Goal: Task Accomplishment & Management: Complete application form

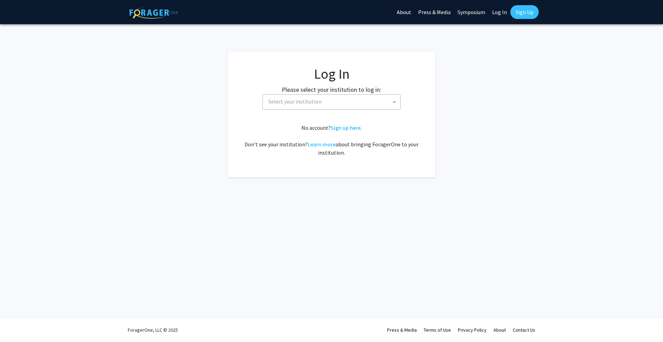
click at [354, 102] on span "Select your institution" at bounding box center [333, 102] width 135 height 14
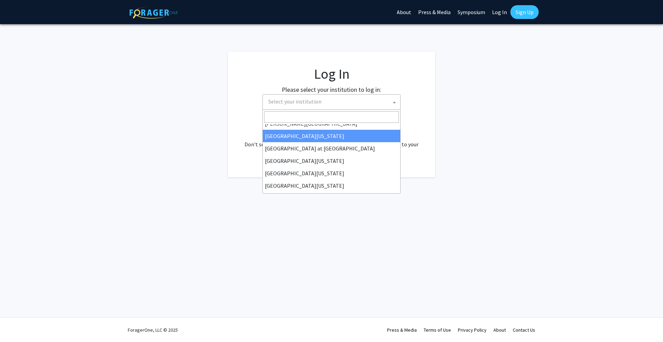
scroll to position [242, 0]
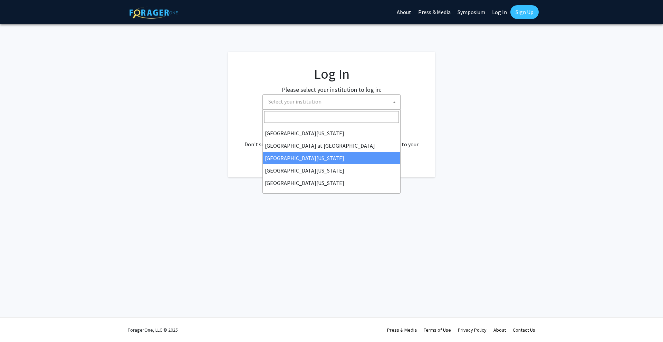
select select "13"
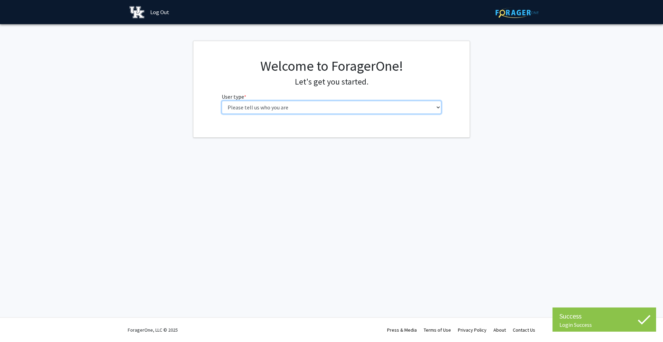
click at [313, 105] on select "Please tell us who you are Undergraduate Student Master's Student Doctoral Cand…" at bounding box center [332, 107] width 220 height 13
select select "1: undergrad"
click at [222, 101] on select "Please tell us who you are Undergraduate Student Master's Student Doctoral Cand…" at bounding box center [332, 107] width 220 height 13
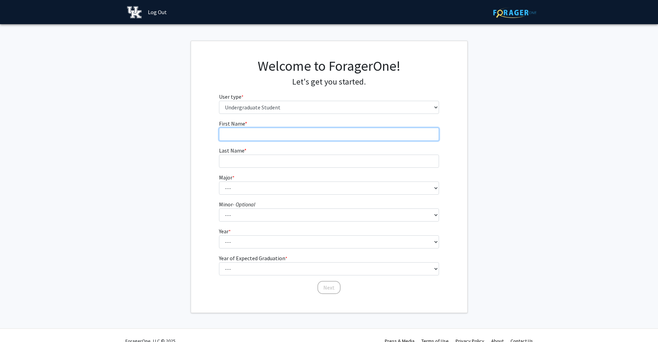
click at [268, 133] on input "First Name * required" at bounding box center [329, 134] width 220 height 13
type input "[PERSON_NAME]"
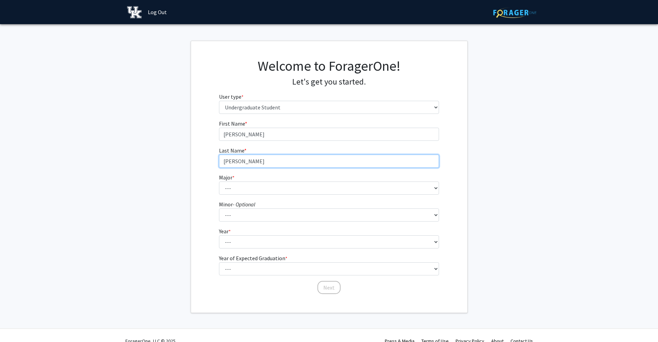
type input "[PERSON_NAME]"
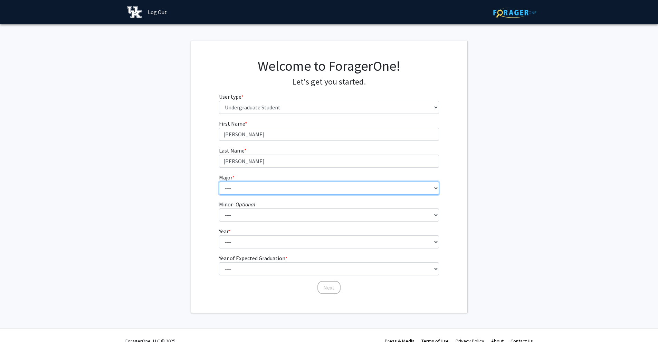
click at [274, 192] on select "--- Accounting Aerospace Engineering African American & Africana Studies Agricu…" at bounding box center [329, 188] width 220 height 13
select select "16: 853"
click at [219, 182] on select "--- Accounting Aerospace Engineering African American & Africana Studies Agricu…" at bounding box center [329, 188] width 220 height 13
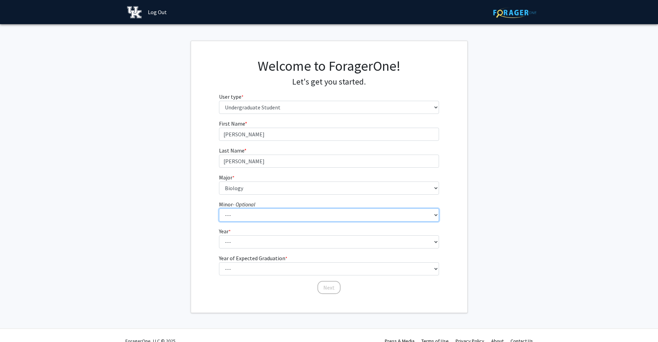
click at [244, 221] on select "--- African American & Africana Studies Agricultural Economics American Studies…" at bounding box center [329, 215] width 220 height 13
drag, startPoint x: 183, startPoint y: 213, endPoint x: 213, endPoint y: 222, distance: 31.0
click at [185, 214] on fg-get-started "Welcome to ForagerOne! Let's get you started. User type * required Please tell …" at bounding box center [329, 177] width 658 height 272
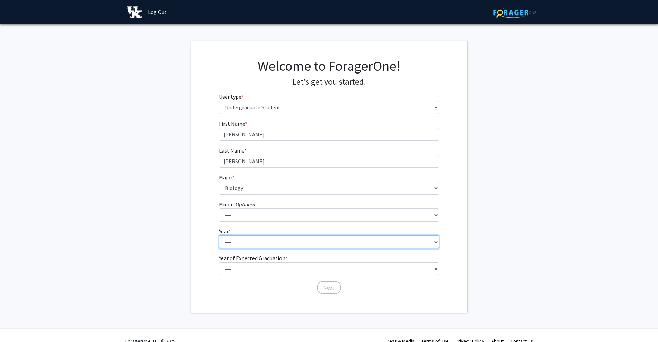
drag, startPoint x: 245, startPoint y: 241, endPoint x: 245, endPoint y: 236, distance: 5.2
click at [245, 241] on select "--- First-year Sophomore Junior Senior Postbaccalaureate Certificate" at bounding box center [329, 241] width 220 height 13
select select "4: senior"
click at [219, 235] on select "--- First-year Sophomore Junior Senior Postbaccalaureate Certificate" at bounding box center [329, 241] width 220 height 13
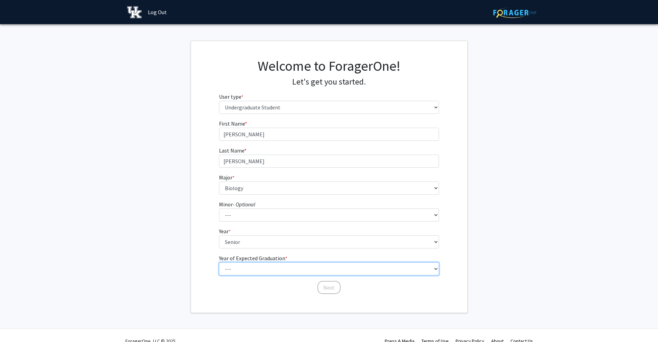
click at [259, 267] on select "--- 2025 2026 2027 2028 2029 2030 2031 2032 2033 2034" at bounding box center [329, 268] width 220 height 13
select select "1: 2025"
click at [219, 262] on select "--- 2025 2026 2027 2028 2029 2030 2031 2032 2033 2034" at bounding box center [329, 268] width 220 height 13
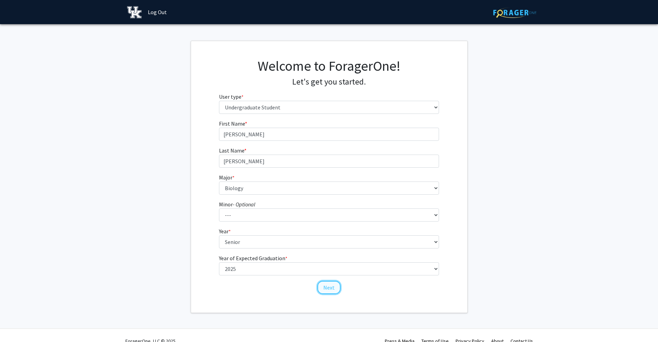
click at [322, 285] on button "Next" at bounding box center [328, 287] width 23 height 13
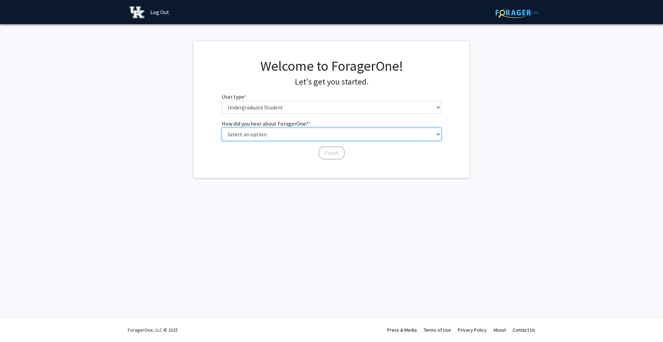
click at [290, 129] on select "Select an option Peer/student recommendation Faculty/staff recommendation Unive…" at bounding box center [332, 134] width 220 height 13
click at [210, 143] on div "How did you hear about ForagerOne? * required Select an option Peer/student rec…" at bounding box center [331, 139] width 276 height 41
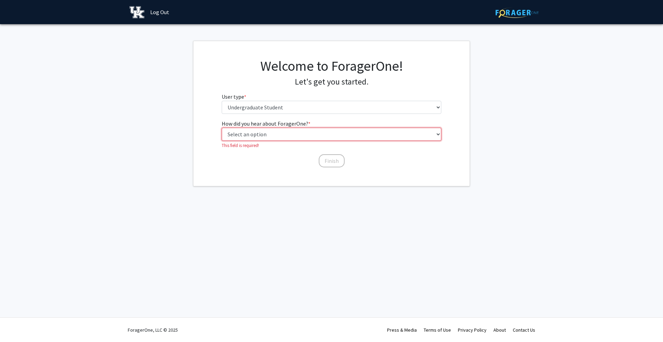
click at [270, 134] on select "Select an option Peer/student recommendation Faculty/staff recommendation Unive…" at bounding box center [332, 134] width 220 height 13
select select "2: faculty_recommendation"
click at [222, 128] on select "Select an option Peer/student recommendation Faculty/staff recommendation Unive…" at bounding box center [332, 134] width 220 height 13
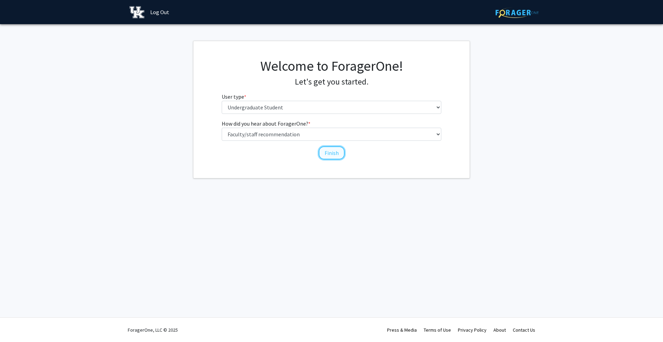
click at [322, 150] on button "Finish" at bounding box center [332, 152] width 26 height 13
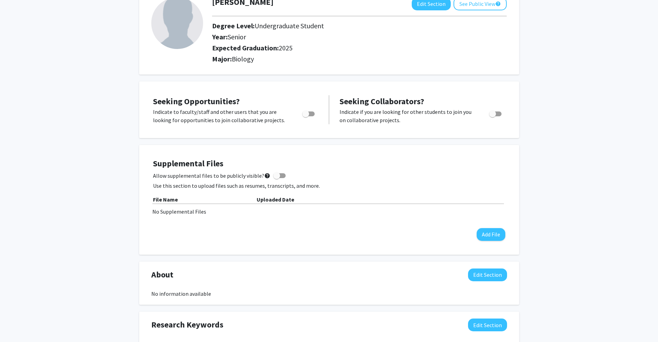
scroll to position [69, 0]
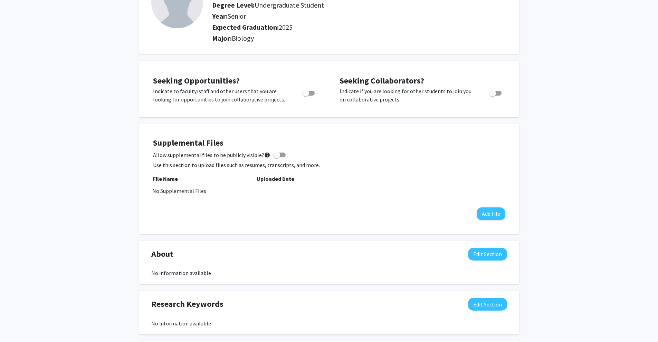
click at [307, 95] on span "Toggle" at bounding box center [305, 93] width 7 height 7
click at [306, 96] on input "Are you actively seeking opportunities?" at bounding box center [305, 96] width 0 height 0
click at [308, 95] on span "Toggle" at bounding box center [311, 93] width 7 height 7
click at [306, 96] on input "Are you actively seeking opportunities?" at bounding box center [305, 96] width 0 height 0
click at [312, 93] on span "Toggle" at bounding box center [308, 93] width 12 height 5
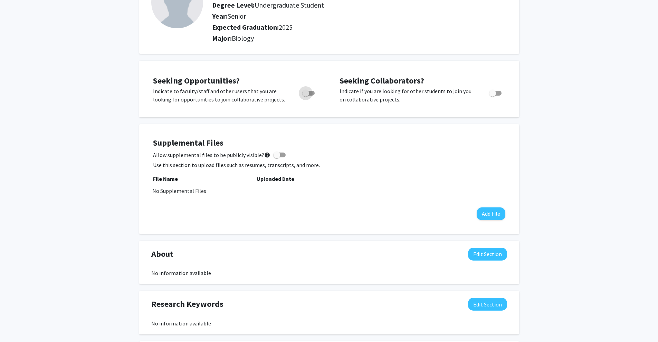
click at [306, 96] on input "Are you actively seeking opportunities?" at bounding box center [305, 96] width 0 height 0
checkbox input "true"
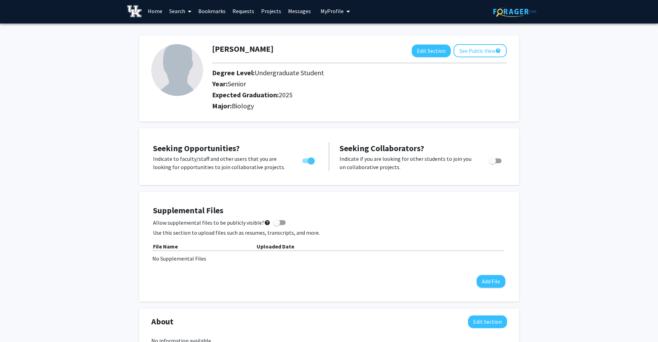
scroll to position [0, 0]
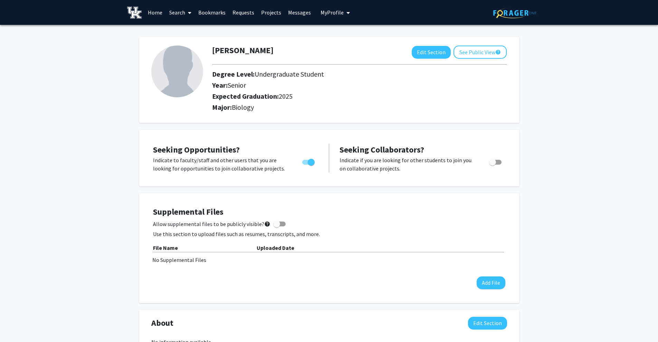
click at [182, 11] on link "Search" at bounding box center [180, 12] width 29 height 24
click at [192, 30] on span "Faculty/Staff" at bounding box center [191, 32] width 51 height 14
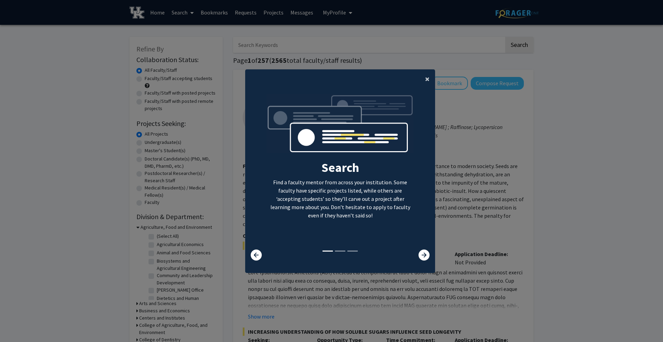
click at [425, 77] on span "×" at bounding box center [427, 79] width 4 height 11
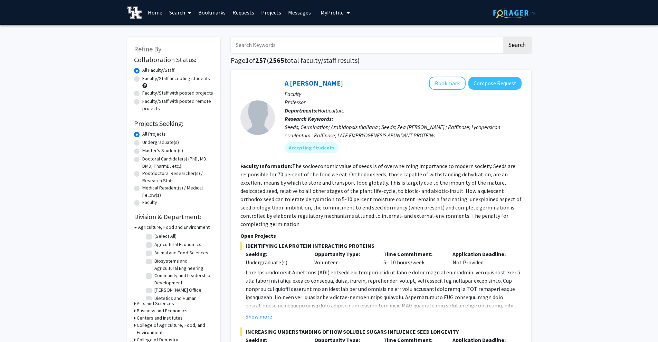
click at [165, 144] on label "Undergraduate(s)" at bounding box center [160, 142] width 37 height 7
click at [147, 143] on input "Undergraduate(s)" at bounding box center [144, 141] width 4 height 4
radio input "true"
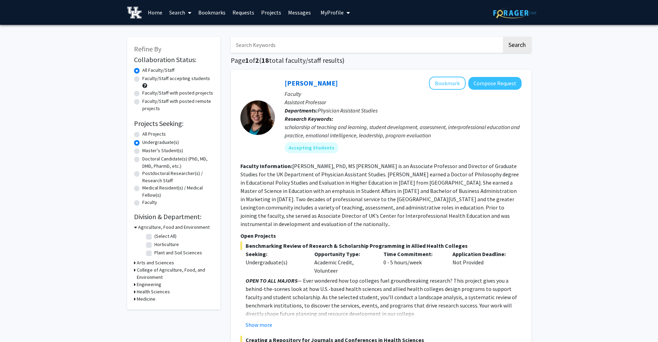
click at [283, 46] on input "Search Keywords" at bounding box center [366, 45] width 271 height 16
click at [281, 48] on input "Search Keywords" at bounding box center [366, 45] width 271 height 16
type input "[PERSON_NAME]"
click at [503, 37] on button "Search" at bounding box center [517, 45] width 28 height 16
radio input "true"
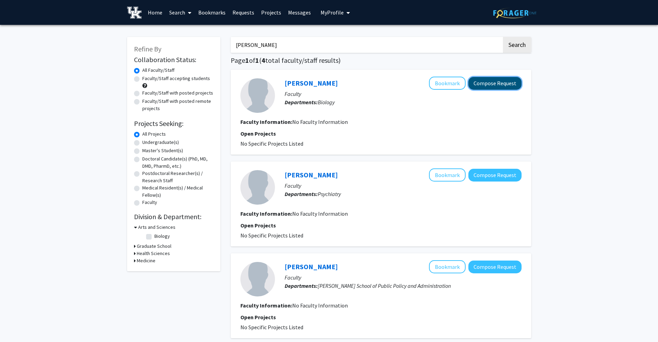
click at [483, 84] on button "Compose Request" at bounding box center [494, 83] width 53 height 13
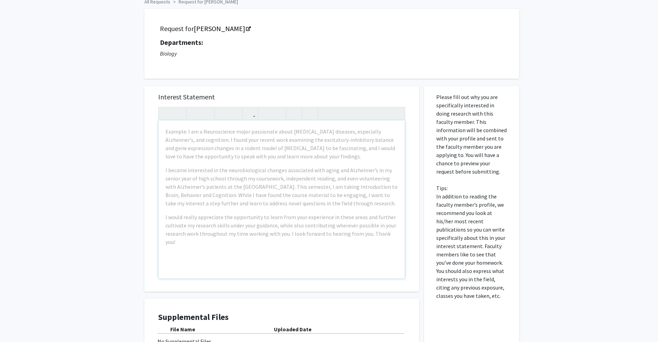
scroll to position [16, 0]
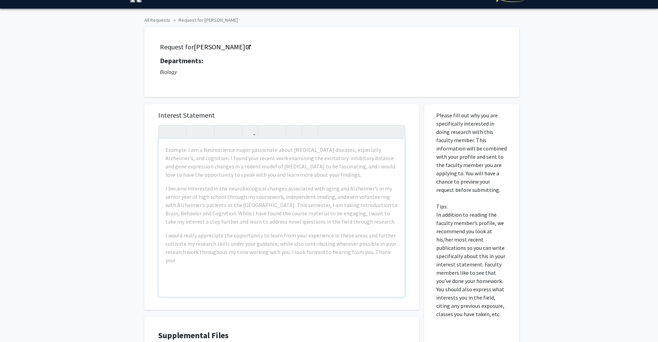
click at [163, 149] on div "Example: I am a Neuroscience major passionate about [MEDICAL_DATA] diseases, es…" at bounding box center [281, 218] width 246 height 158
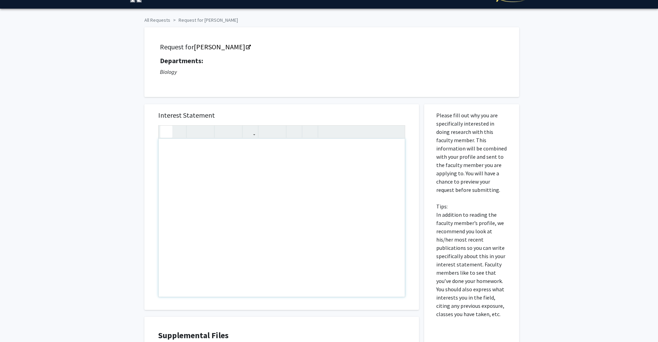
click at [163, 126] on use "button" at bounding box center [163, 126] width 0 height 0
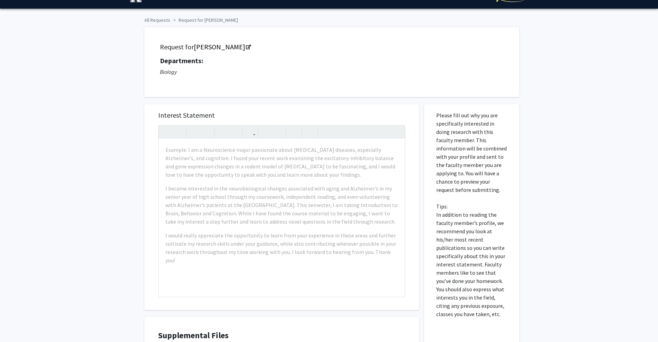
click at [138, 117] on div "All Requests Request for [PERSON_NAME] Request for [PERSON_NAME] Departments: B…" at bounding box center [329, 217] width 658 height 416
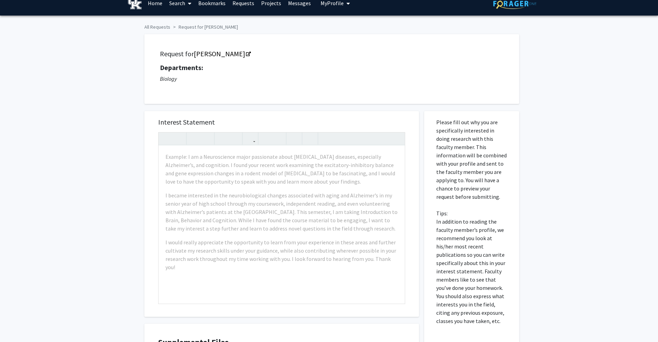
scroll to position [0, 0]
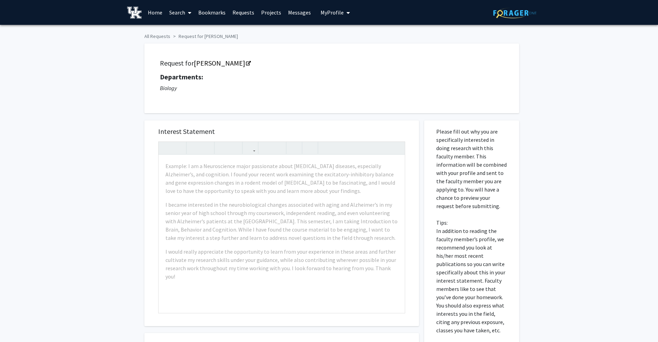
click at [174, 10] on link "Search" at bounding box center [180, 12] width 29 height 24
click at [185, 31] on span "Faculty/Staff" at bounding box center [191, 32] width 51 height 14
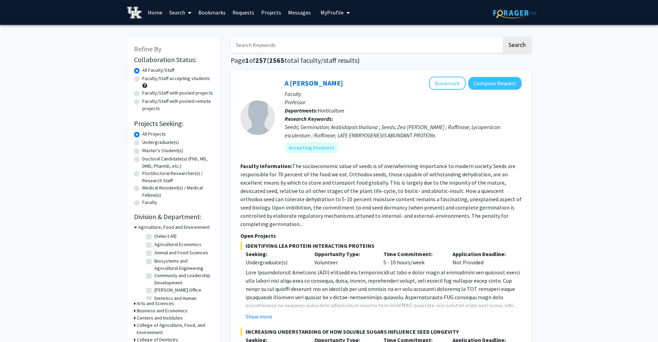
click at [263, 44] on input "Search Keywords" at bounding box center [366, 45] width 271 height 16
paste input "[PERSON_NAME]"
type input "[PERSON_NAME]"
click at [509, 46] on button "Search" at bounding box center [517, 45] width 28 height 16
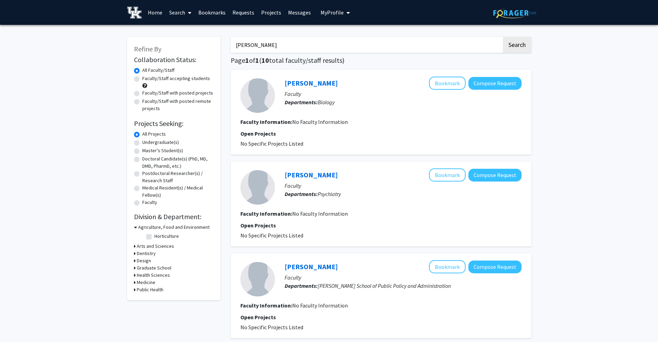
click at [150, 142] on label "Undergraduate(s)" at bounding box center [160, 142] width 37 height 7
click at [147, 142] on input "Undergraduate(s)" at bounding box center [144, 141] width 4 height 4
radio input "true"
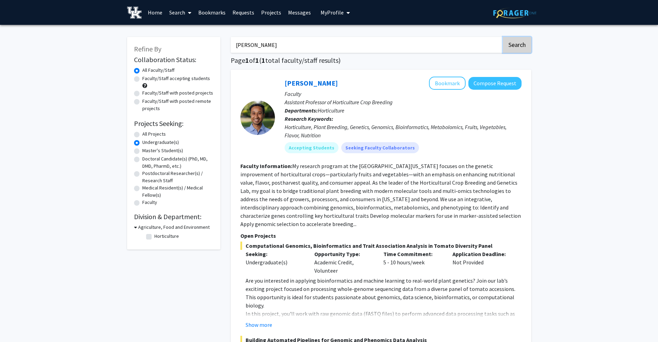
click at [513, 43] on button "Search" at bounding box center [517, 45] width 28 height 16
radio input "true"
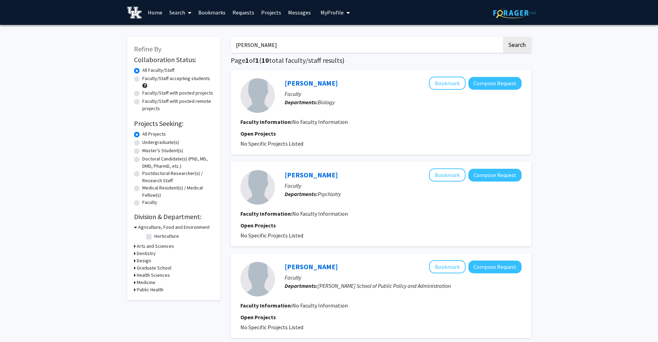
click at [153, 78] on label "Faculty/Staff accepting students" at bounding box center [176, 78] width 68 height 7
click at [147, 78] on input "Faculty/Staff accepting students" at bounding box center [144, 77] width 4 height 4
radio input "true"
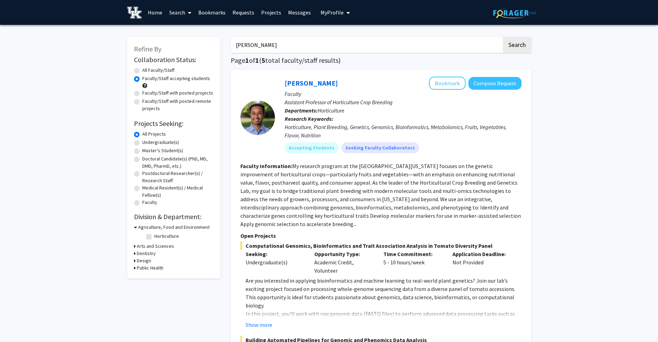
click at [296, 48] on input "[PERSON_NAME]" at bounding box center [366, 45] width 271 height 16
click at [521, 48] on button "Search" at bounding box center [517, 45] width 28 height 16
radio input "true"
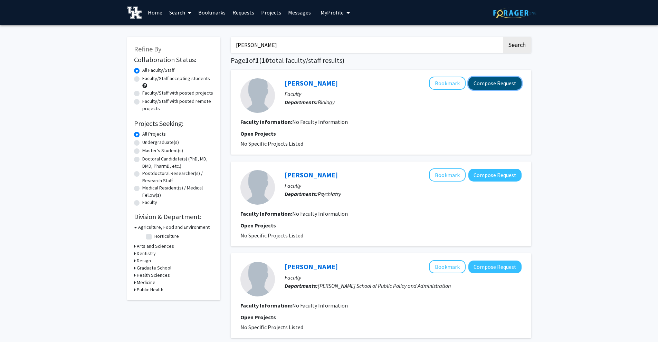
click at [483, 83] on button "Compose Request" at bounding box center [494, 83] width 53 height 13
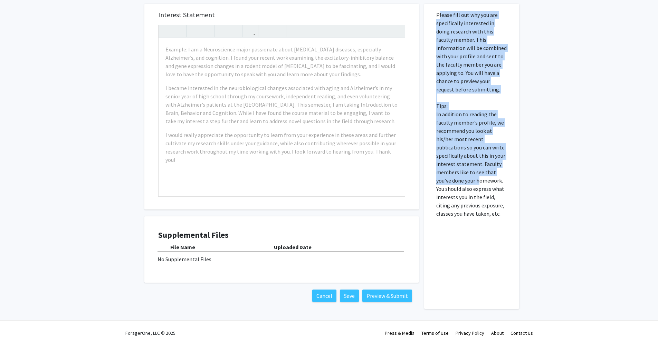
scroll to position [120, 0]
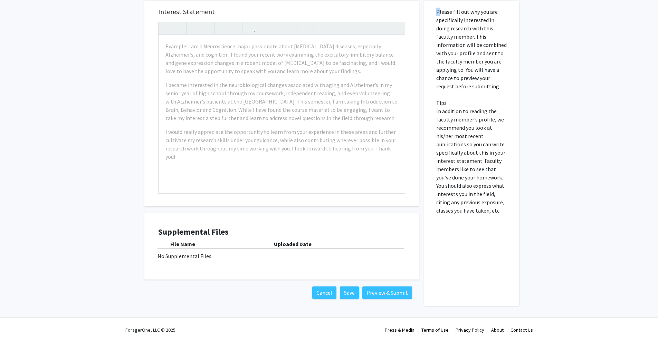
drag, startPoint x: 435, startPoint y: 132, endPoint x: 492, endPoint y: 221, distance: 106.0
click at [492, 221] on div "Please fill out why you are specifically interested in doing research with this…" at bounding box center [471, 153] width 85 height 305
copy p
drag, startPoint x: 547, startPoint y: 90, endPoint x: 535, endPoint y: 90, distance: 11.7
click at [547, 90] on div "All Requests Request for [PERSON_NAME] Request for [PERSON_NAME] Departments: B…" at bounding box center [329, 113] width 658 height 416
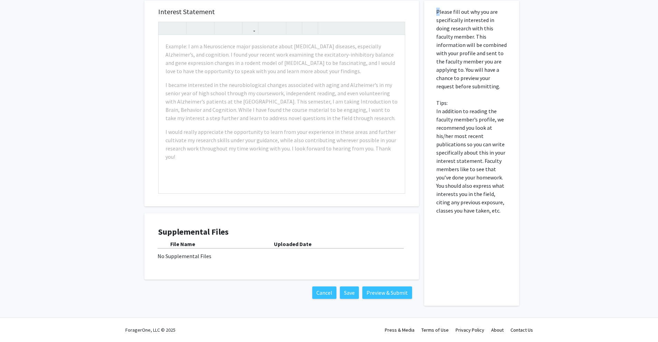
click at [498, 91] on p "Please fill out why you are specifically interested in doing research with this…" at bounding box center [471, 111] width 71 height 207
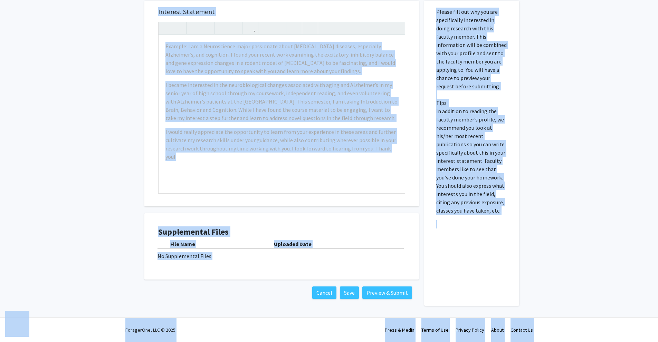
click at [124, 85] on div "All Requests Request for [PERSON_NAME] Request for [PERSON_NAME] Departments: B…" at bounding box center [329, 113] width 658 height 416
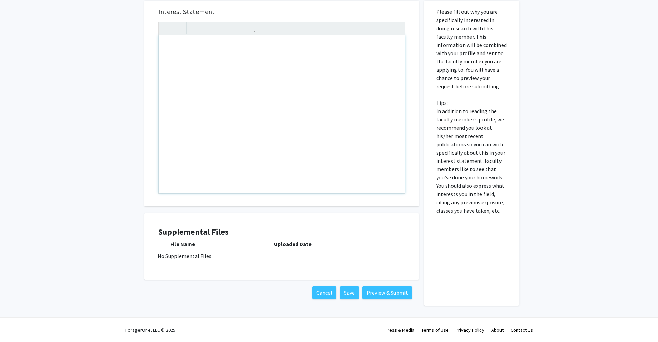
drag, startPoint x: 162, startPoint y: 45, endPoint x: 348, endPoint y: 102, distance: 195.1
click at [351, 138] on div "Note to users with screen readers: Please press Alt+0 or Option+0 to deactivate…" at bounding box center [281, 114] width 246 height 158
click at [131, 51] on div "All Requests Request for [PERSON_NAME] Request for [PERSON_NAME] Departments: B…" at bounding box center [329, 113] width 658 height 416
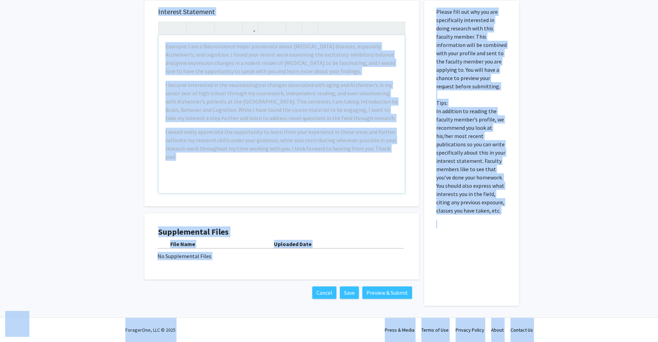
copy body "Lore ipsumdolor Sita Consec Adipiscin Elitsedd Eiusmodt Incididu Ut Laboree Dol…"
click at [263, 158] on div "Example: I am a Neuroscience major passionate about [MEDICAL_DATA] diseases, es…" at bounding box center [281, 114] width 246 height 158
click at [112, 63] on div "All Requests Request for [PERSON_NAME] Request for [PERSON_NAME] Departments: B…" at bounding box center [329, 113] width 658 height 416
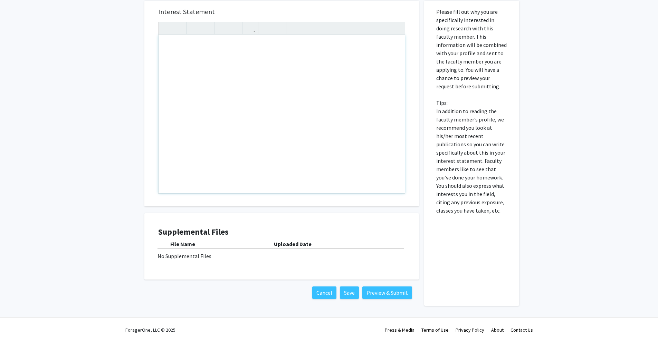
click at [188, 50] on div "Note to users with screen readers: Please press Alt+0 or Option+0 to deactivate…" at bounding box center [281, 114] width 246 height 158
paste div "Note to users with screen readers: Please press Alt+0 or Option+0 to deactivate…"
type textarea "<p>I hope this message finds you well. I am an undergraduate biology (pre-denta…"
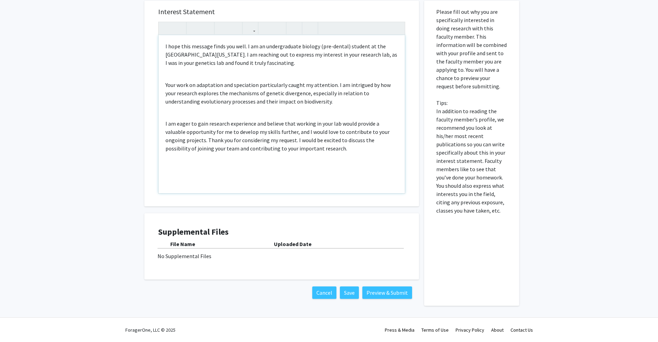
click at [177, 110] on div "I hope this message finds you well. I am an undergraduate biology (pre-dental) …" at bounding box center [281, 114] width 246 height 158
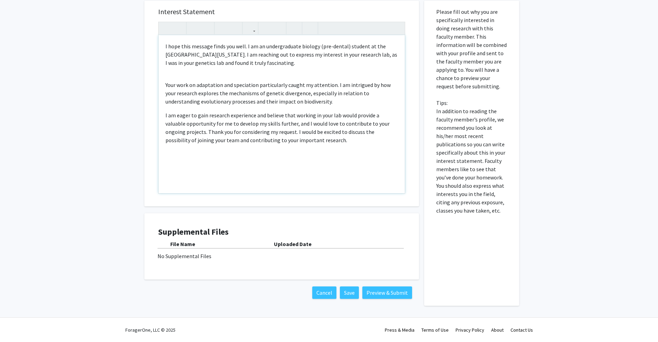
click at [171, 78] on div "I hope this message finds you well. I am an undergraduate biology (pre-dental) …" at bounding box center [281, 114] width 246 height 158
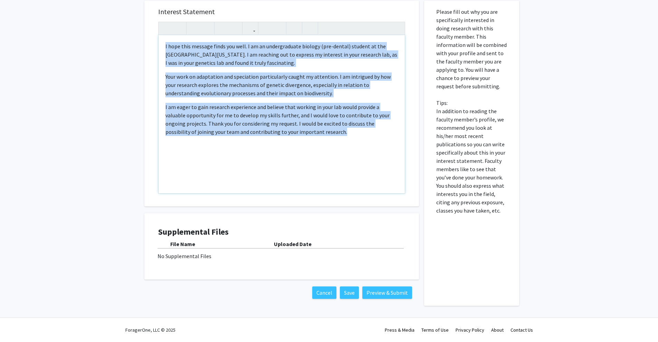
drag, startPoint x: 311, startPoint y: 133, endPoint x: 154, endPoint y: 45, distance: 179.6
click at [154, 45] on div "Interest Statement <p>I hope this message finds you well. I am an undergraduate…" at bounding box center [281, 104] width 261 height 206
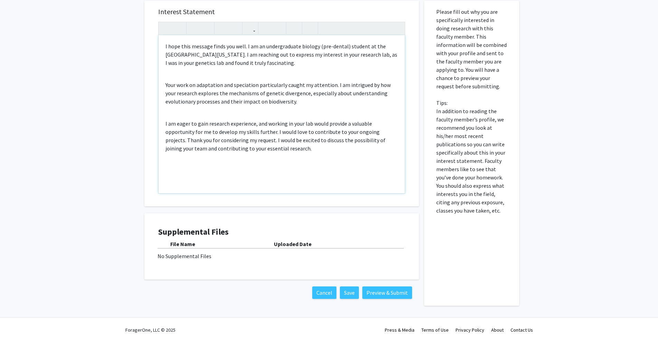
click at [195, 113] on div "I hope this message finds you well. I am an undergraduate biology (pre-dental) …" at bounding box center [281, 114] width 246 height 158
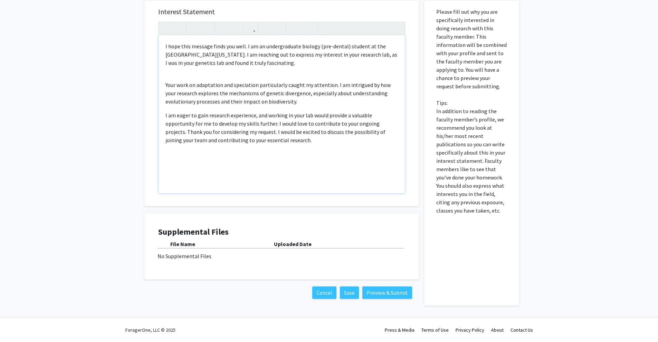
click at [176, 76] on div "I hope this message finds you well. I am an undergraduate biology (pre-dental) …" at bounding box center [281, 114] width 246 height 158
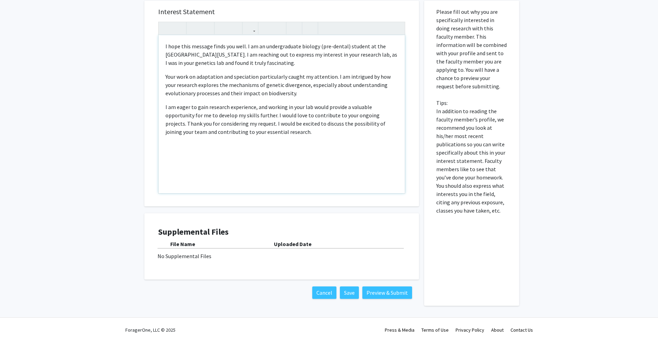
click at [171, 103] on p "I hope this message finds you well. I am an undergraduate biology (pre-dental) …" at bounding box center [281, 119] width 232 height 33
click at [269, 103] on p "I hope this message finds you well. I am an undergraduate biology (pre-dental) …" at bounding box center [281, 119] width 232 height 33
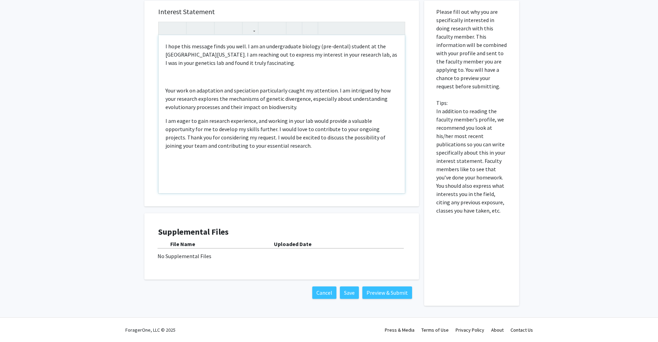
click at [312, 110] on p "Your work on adaptation and speciation particularly caught my attention. I am i…" at bounding box center [281, 98] width 232 height 25
type textarea "<p>I hope this message finds you well. I am an undergraduate biology (pre-denta…"
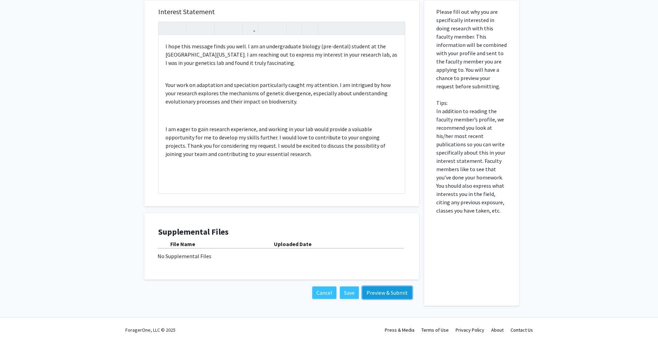
click at [388, 293] on button "Preview & Submit" at bounding box center [387, 293] width 50 height 12
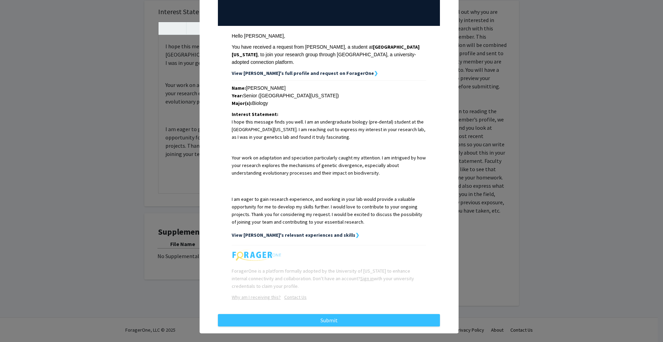
scroll to position [79, 0]
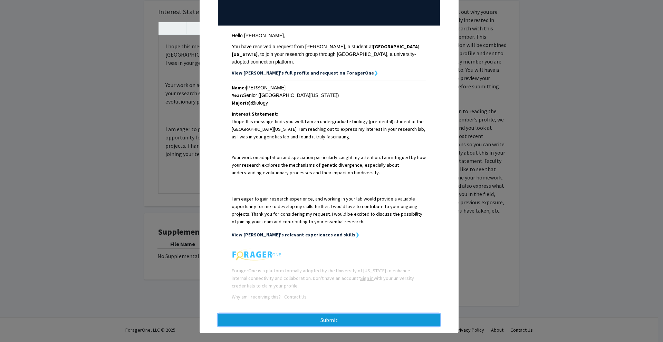
click at [328, 314] on button "Submit" at bounding box center [329, 320] width 222 height 12
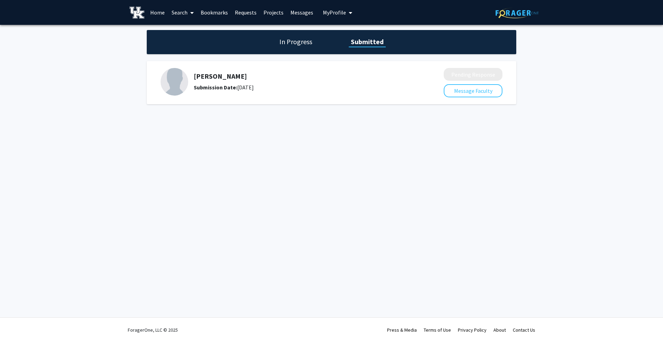
click at [184, 12] on link "Search" at bounding box center [182, 12] width 29 height 24
click at [183, 29] on span "Faculty/Staff" at bounding box center [193, 32] width 51 height 14
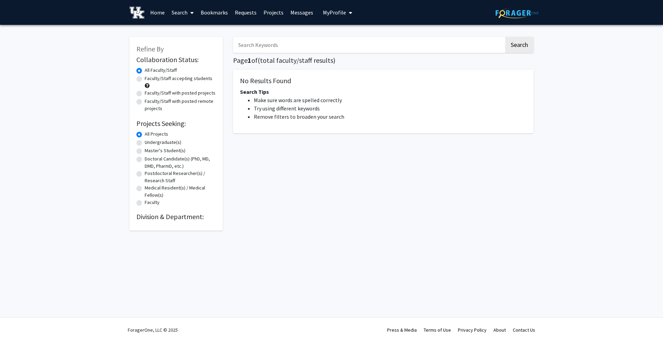
click at [283, 46] on input "Search Keywords" at bounding box center [368, 45] width 271 height 16
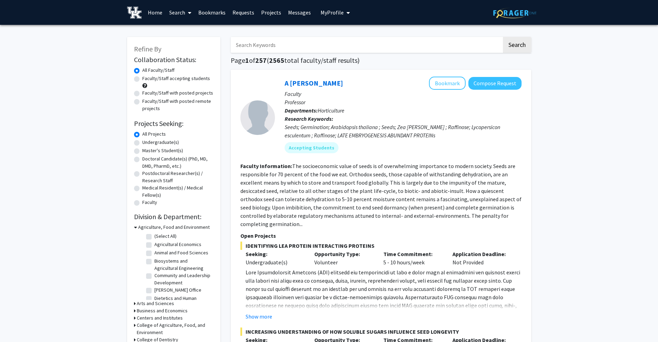
paste input "[PERSON_NAME]"
type input "[PERSON_NAME]"
click at [518, 47] on button "Search" at bounding box center [517, 45] width 28 height 16
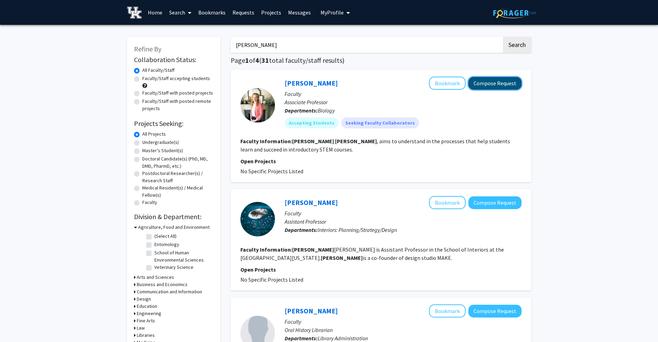
click at [488, 83] on button "Compose Request" at bounding box center [494, 83] width 53 height 13
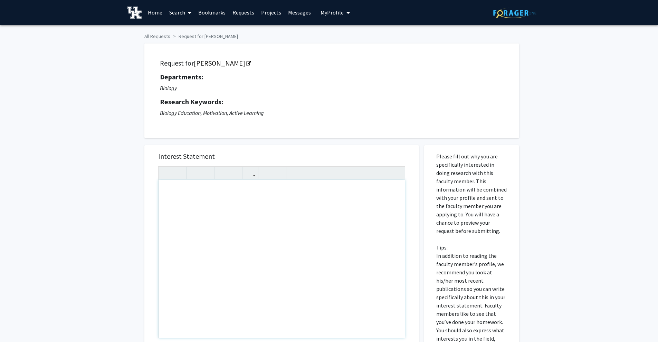
click at [216, 192] on div "Note to users with screen readers: Please press Alt+0 or Option+0 to deactivate…" at bounding box center [281, 259] width 246 height 158
paste div "Note to users with screen readers: Please press Alt+0 or Option+0 to deactivate…"
type textarea "<p>I am an undergraduate biology (pre-dental) student at the [GEOGRAPHIC_DATA][…"
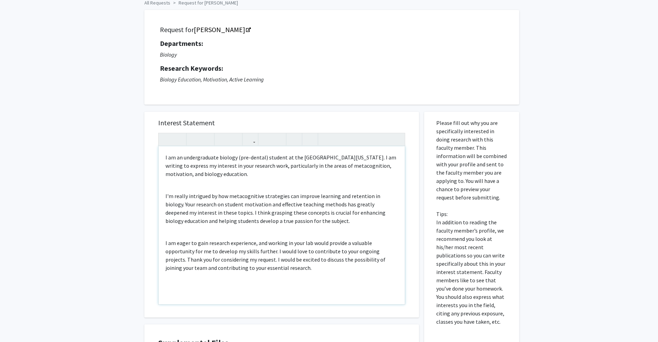
scroll to position [35, 0]
click at [185, 228] on div "I am an undergraduate biology (pre-dental) student at the [GEOGRAPHIC_DATA][US_…" at bounding box center [281, 224] width 246 height 158
click at [174, 184] on div "I am an undergraduate biology (pre-dental) student at the [GEOGRAPHIC_DATA][US_…" at bounding box center [281, 224] width 246 height 158
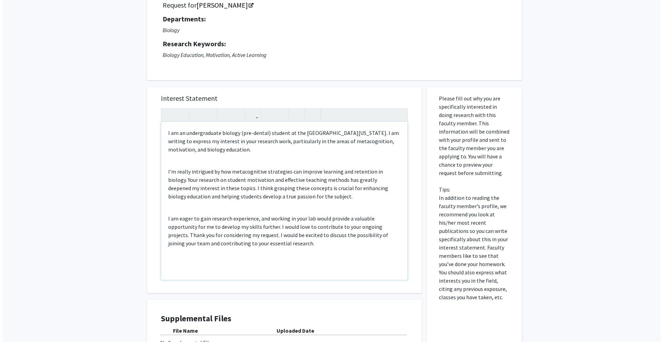
scroll to position [145, 0]
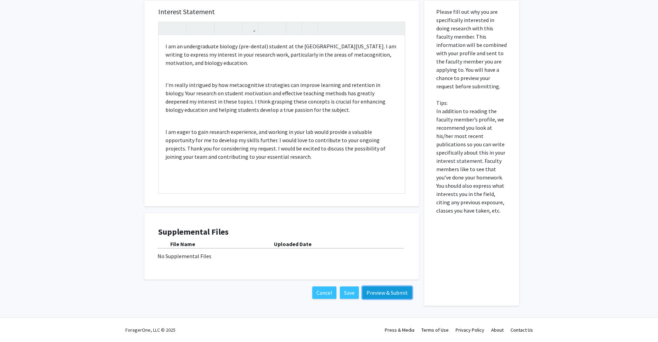
click at [399, 291] on button "Preview & Submit" at bounding box center [387, 293] width 50 height 12
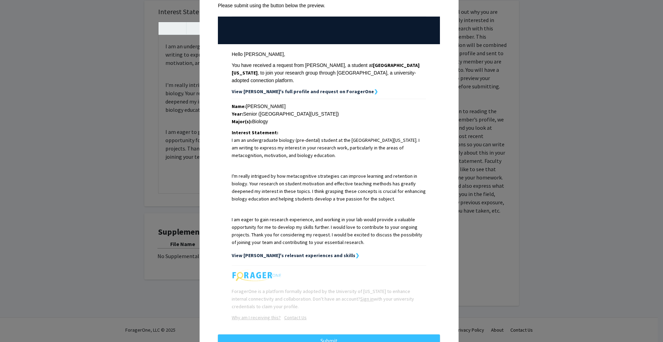
scroll to position [81, 0]
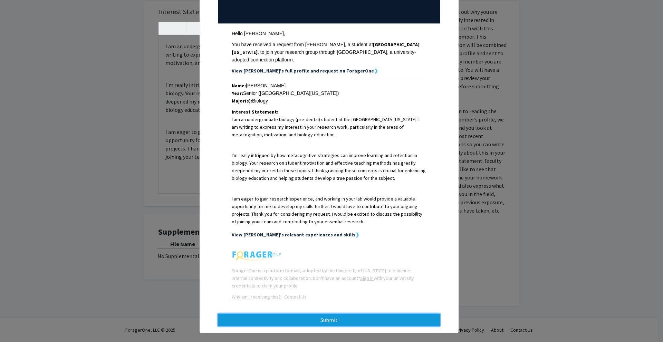
click at [313, 314] on button "Submit" at bounding box center [329, 320] width 222 height 12
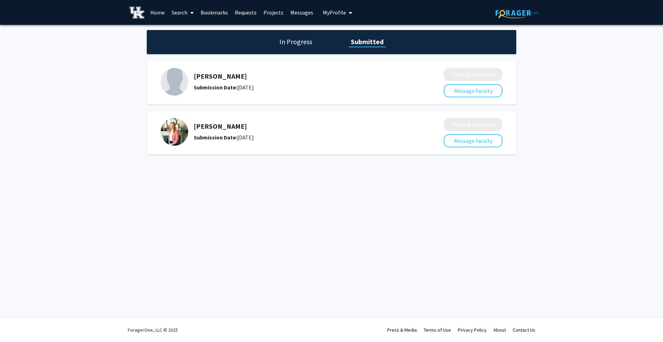
click at [182, 14] on link "Search" at bounding box center [182, 12] width 29 height 24
click at [193, 31] on span "Faculty/Staff" at bounding box center [193, 32] width 51 height 14
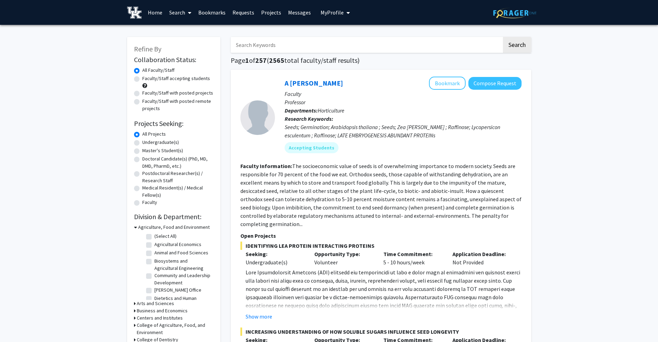
click at [291, 46] on input "Search Keywords" at bounding box center [366, 45] width 271 height 16
type input "[PERSON_NAME]"
click at [503, 37] on button "Search" at bounding box center [517, 45] width 28 height 16
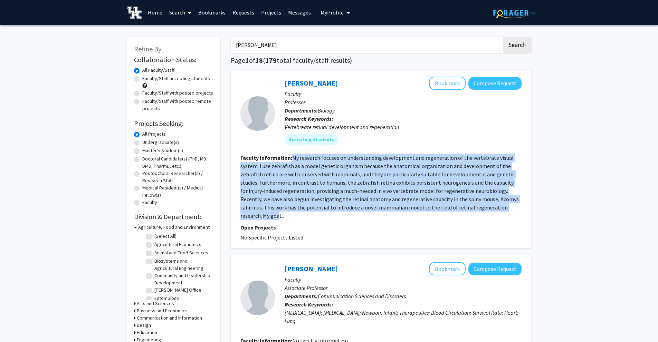
drag, startPoint x: 291, startPoint y: 157, endPoint x: 444, endPoint y: 189, distance: 156.6
click at [511, 210] on fg-read-more "My research focuses on understanding development and regeneration of the verteb…" at bounding box center [379, 186] width 278 height 65
click at [312, 84] on link "[PERSON_NAME]" at bounding box center [310, 83] width 53 height 9
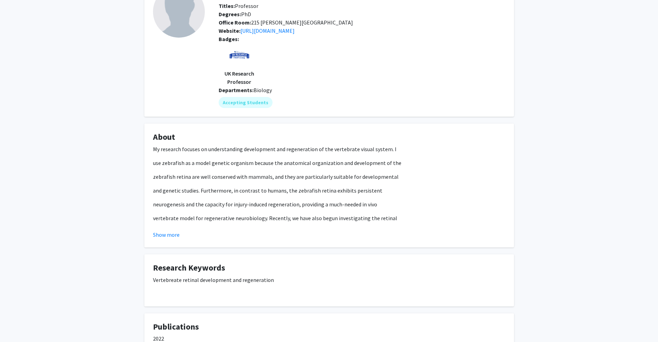
scroll to position [69, 0]
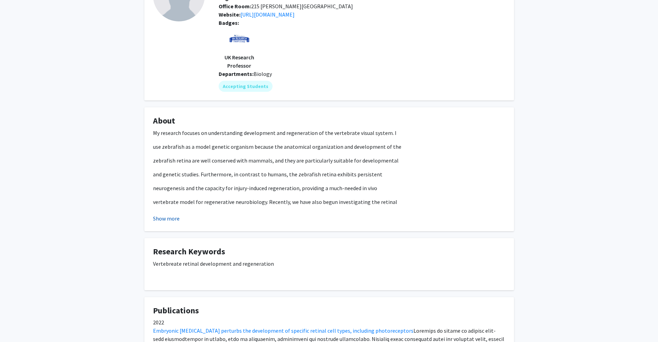
click at [175, 221] on button "Show more" at bounding box center [166, 218] width 27 height 8
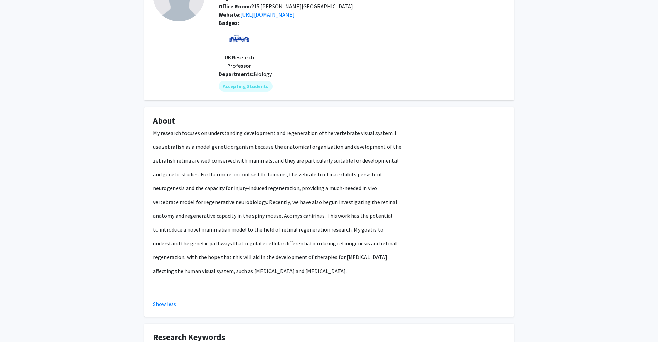
drag, startPoint x: 366, startPoint y: 273, endPoint x: 146, endPoint y: 133, distance: 260.5
click at [146, 133] on fg-card "About My research focuses on understanding development and regeneration of the …" at bounding box center [328, 212] width 369 height 210
copy div "My research focuses on understanding development and regeneration of the verteb…"
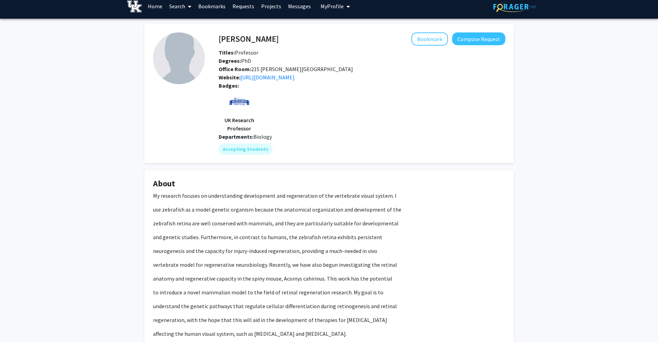
scroll to position [0, 0]
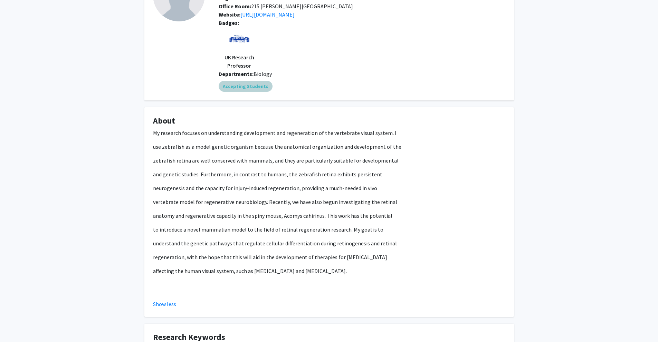
click at [385, 88] on div "Accepting Students" at bounding box center [361, 86] width 289 height 14
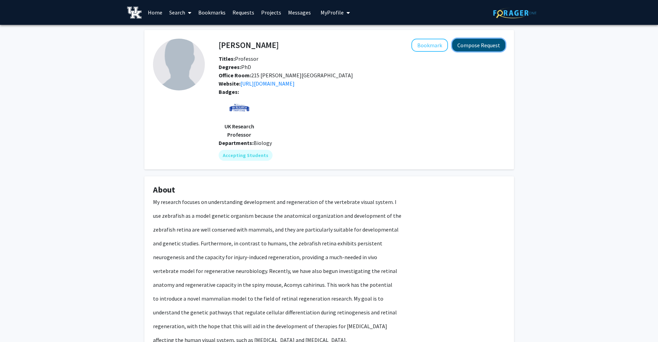
click at [470, 47] on button "Compose Request" at bounding box center [478, 45] width 53 height 13
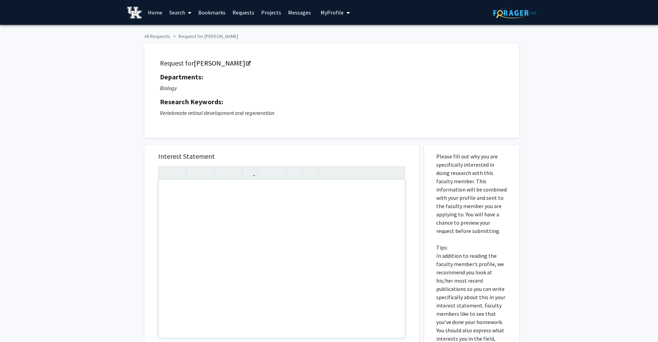
click at [246, 192] on div "Note to users with screen readers: Please press Alt+0 or Option+0 to deactivate…" at bounding box center [281, 259] width 246 height 158
paste div "Note to users with screen readers: Please press Alt+0 or Option+0 to deactivate…"
type textarea "<p>I hope this message finds you well. I am an undergraduate biology (pre-denta…"
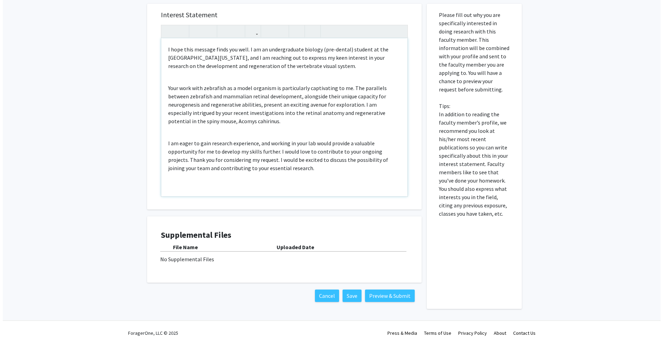
scroll to position [145, 0]
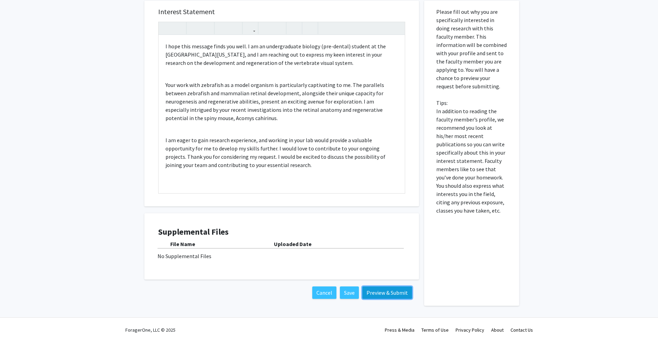
click at [384, 292] on button "Preview & Submit" at bounding box center [387, 293] width 50 height 12
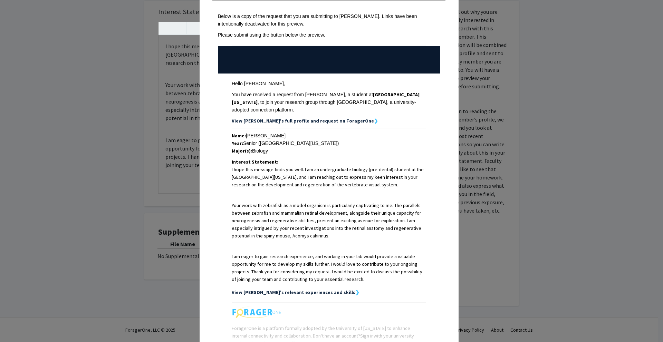
scroll to position [88, 0]
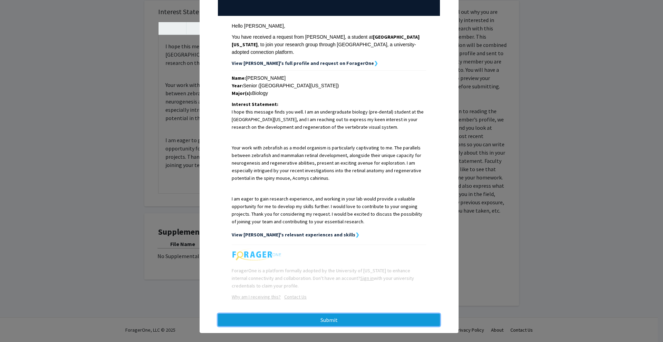
click at [362, 314] on button "Submit" at bounding box center [329, 320] width 222 height 12
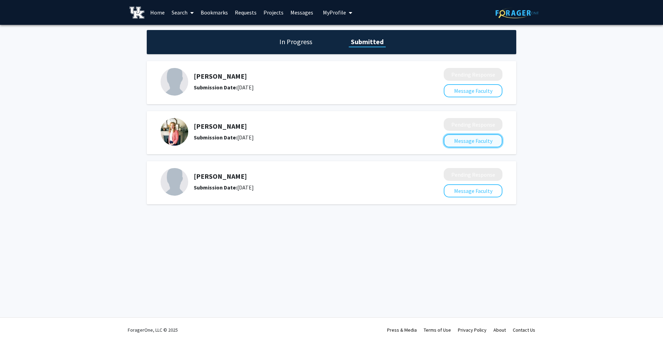
click at [467, 138] on button "Message Faculty" at bounding box center [473, 140] width 59 height 13
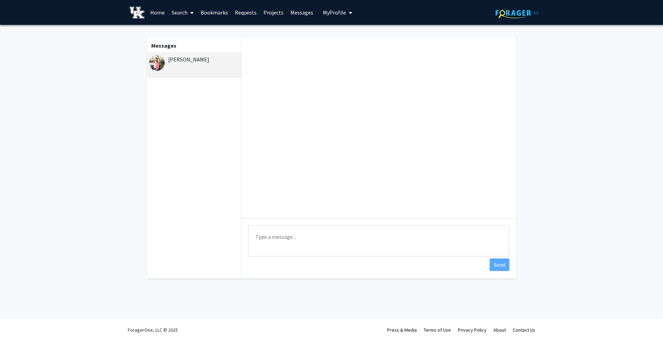
click at [179, 15] on link "Search" at bounding box center [182, 12] width 29 height 24
click at [184, 30] on span "Faculty/Staff" at bounding box center [193, 32] width 51 height 14
